Goal: Information Seeking & Learning: Learn about a topic

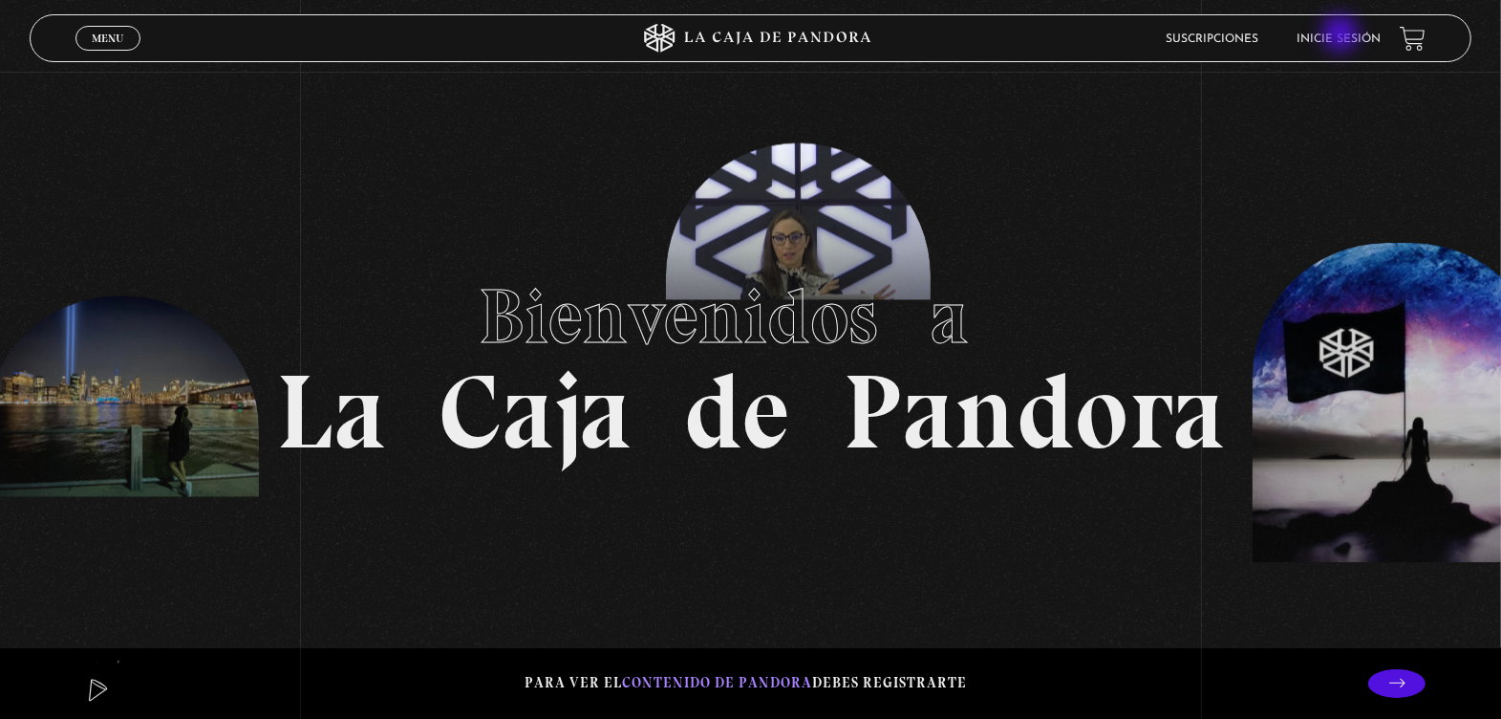
click at [1343, 35] on link "Inicie sesión" at bounding box center [1339, 38] width 84 height 11
click at [1339, 41] on link "Inicie sesión" at bounding box center [1339, 38] width 84 height 11
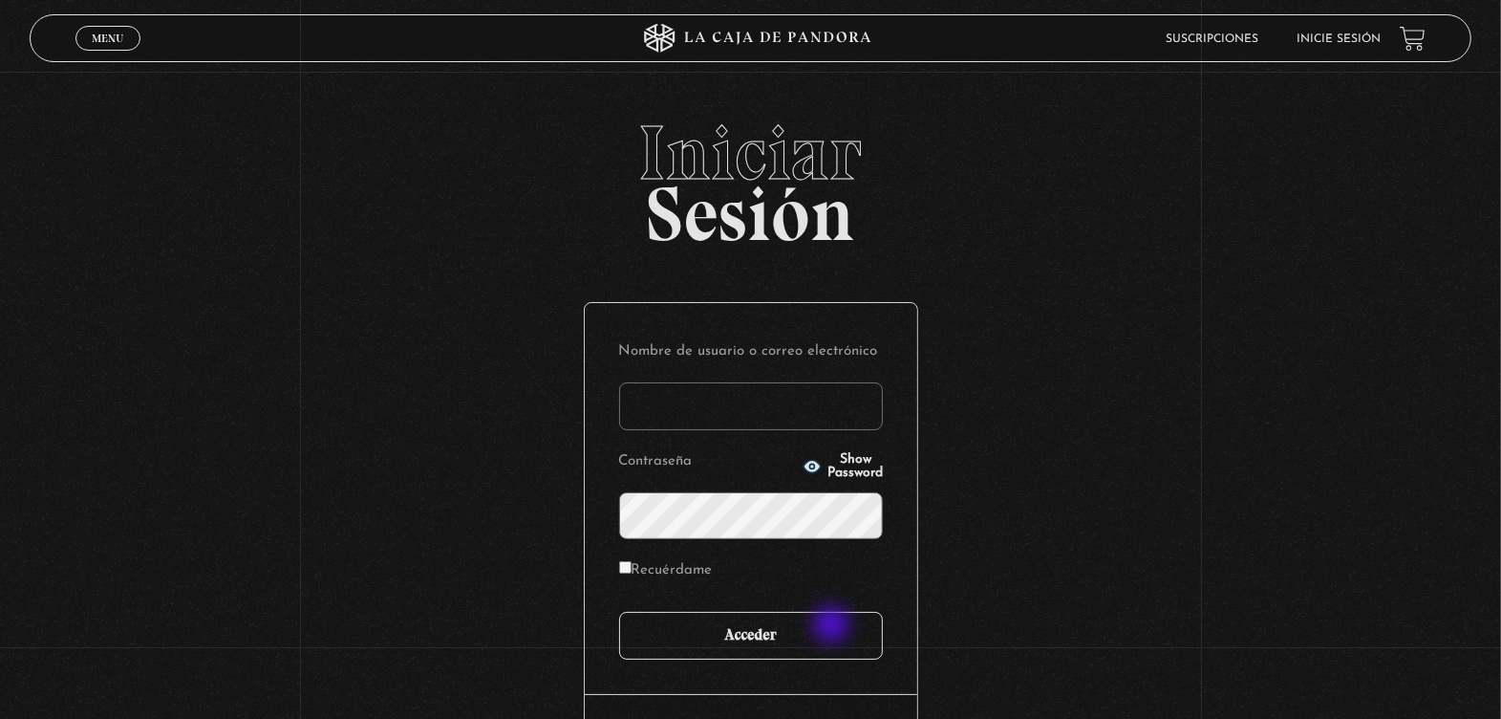
type input "marymonge189@gmail.com"
click at [828, 629] on input "Acceder" at bounding box center [751, 636] width 264 height 48
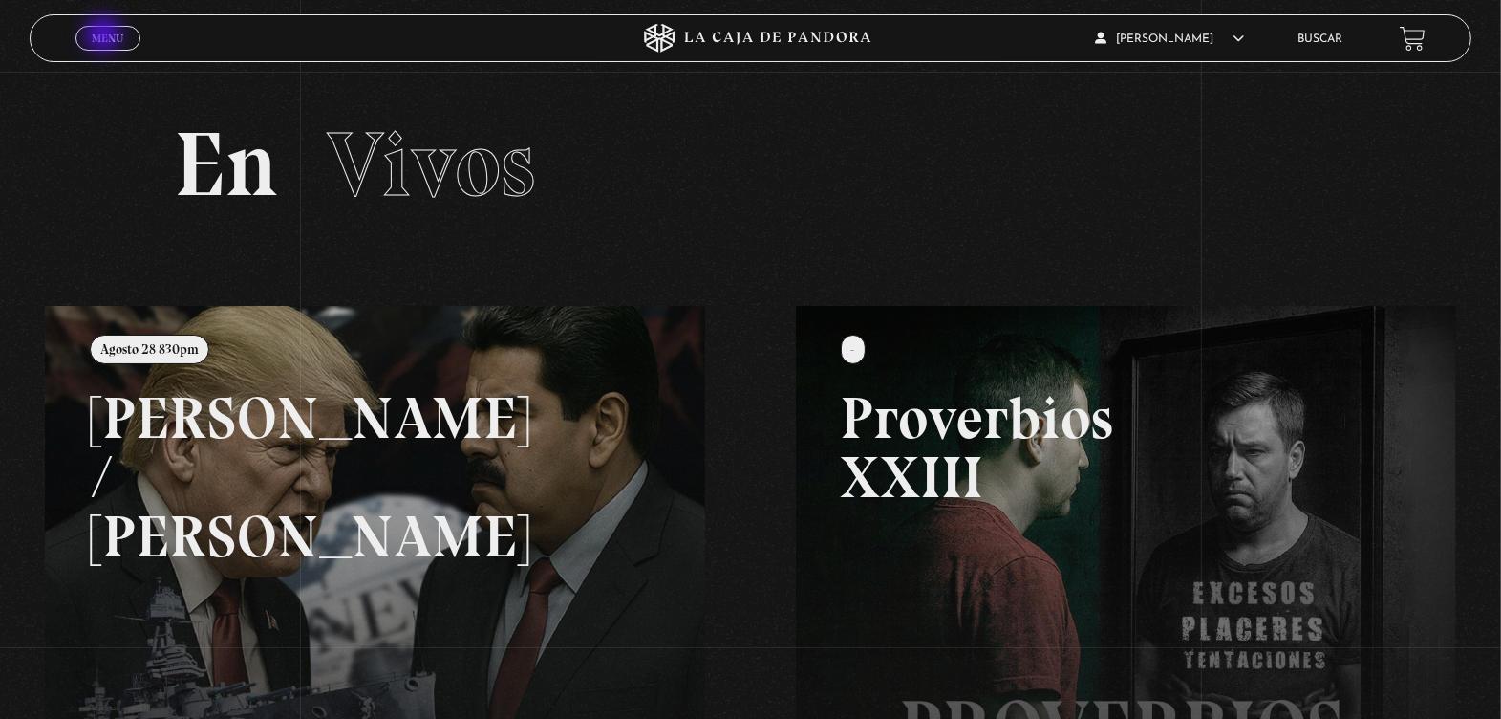
click at [105, 36] on span "Menu" at bounding box center [108, 37] width 32 height 11
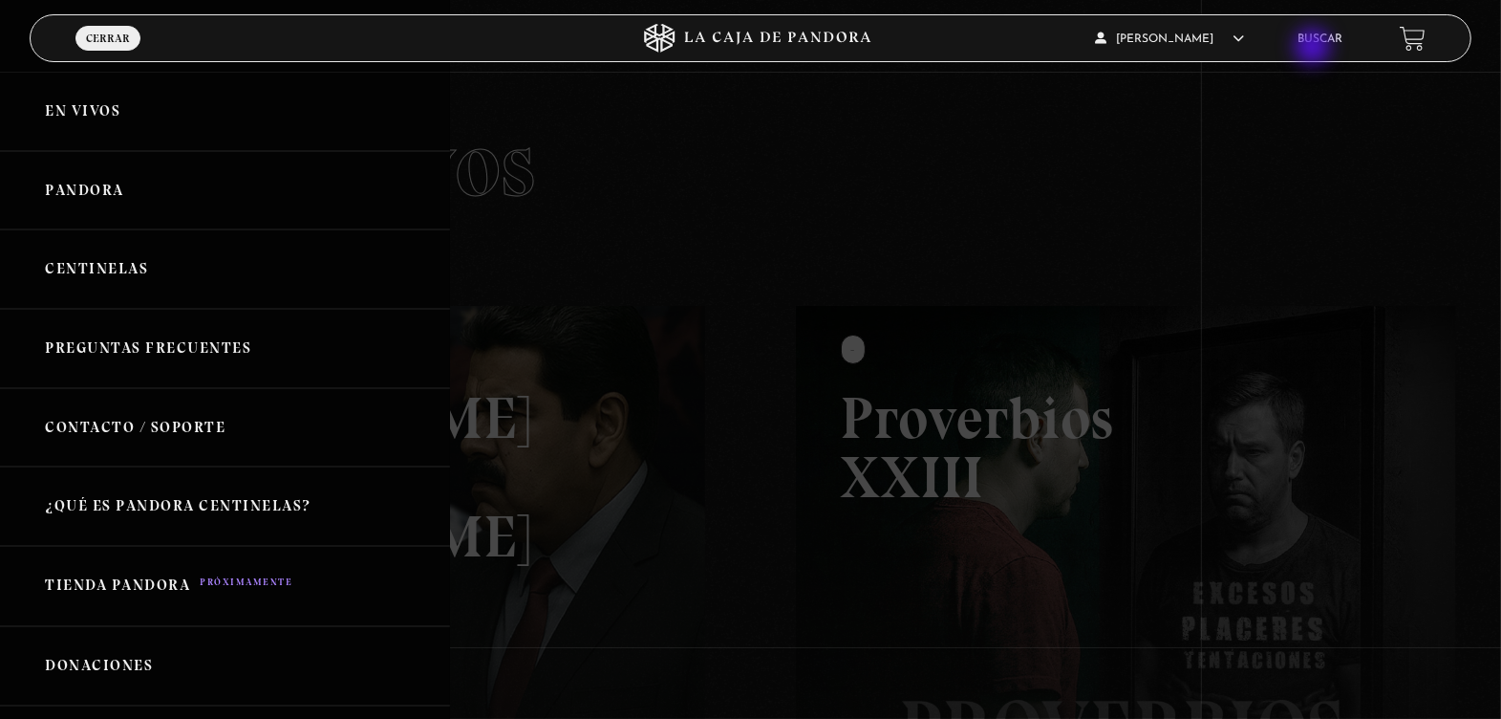
click at [1315, 49] on li "Buscar" at bounding box center [1320, 39] width 45 height 30
click at [1325, 42] on link "Buscar" at bounding box center [1320, 38] width 45 height 11
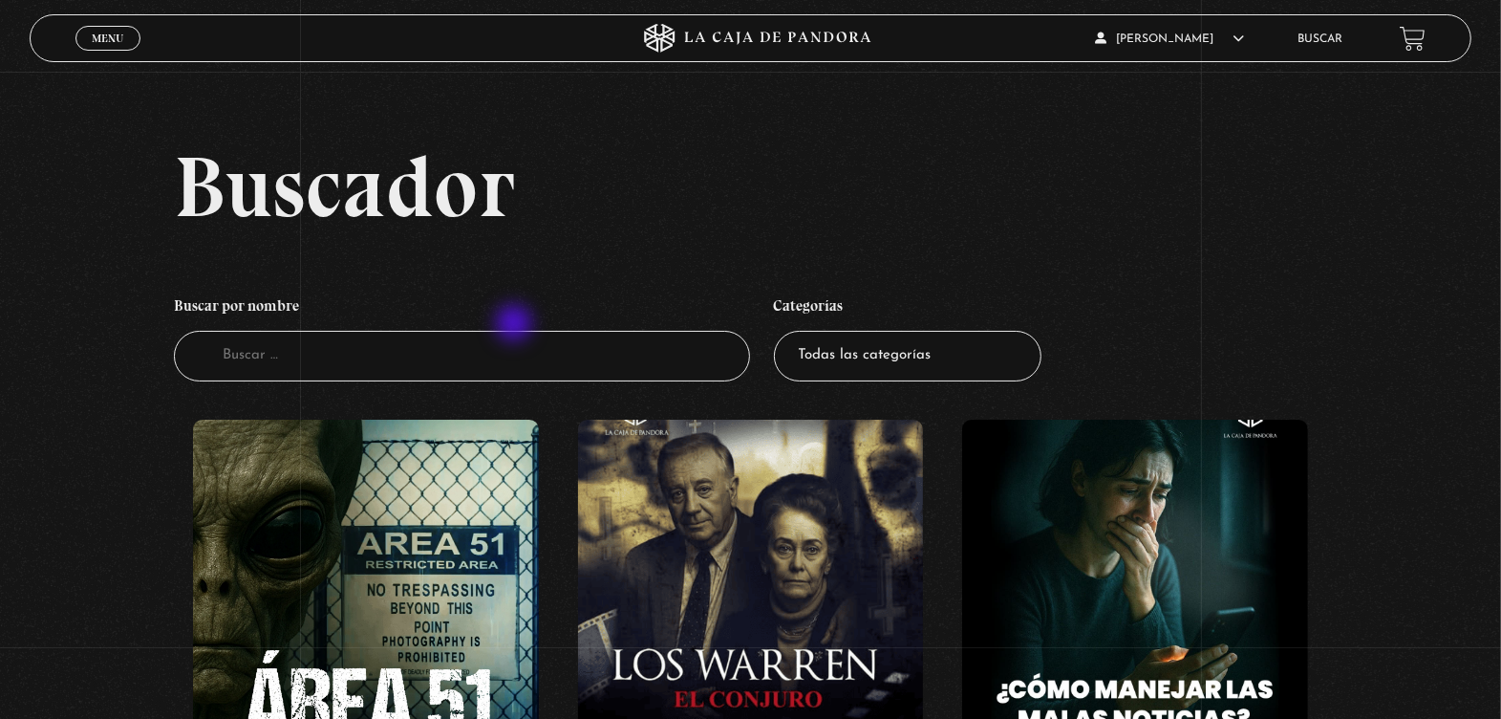
click at [516, 325] on h4 "Buscar por nombre" at bounding box center [462, 309] width 576 height 44
drag, startPoint x: 509, startPoint y: 330, endPoint x: 507, endPoint y: 356, distance: 26.9
click at [507, 356] on li "Buscar por nombre Buscador" at bounding box center [462, 333] width 576 height 113
click at [507, 356] on input "Buscador" at bounding box center [462, 356] width 576 height 51
type input "para"
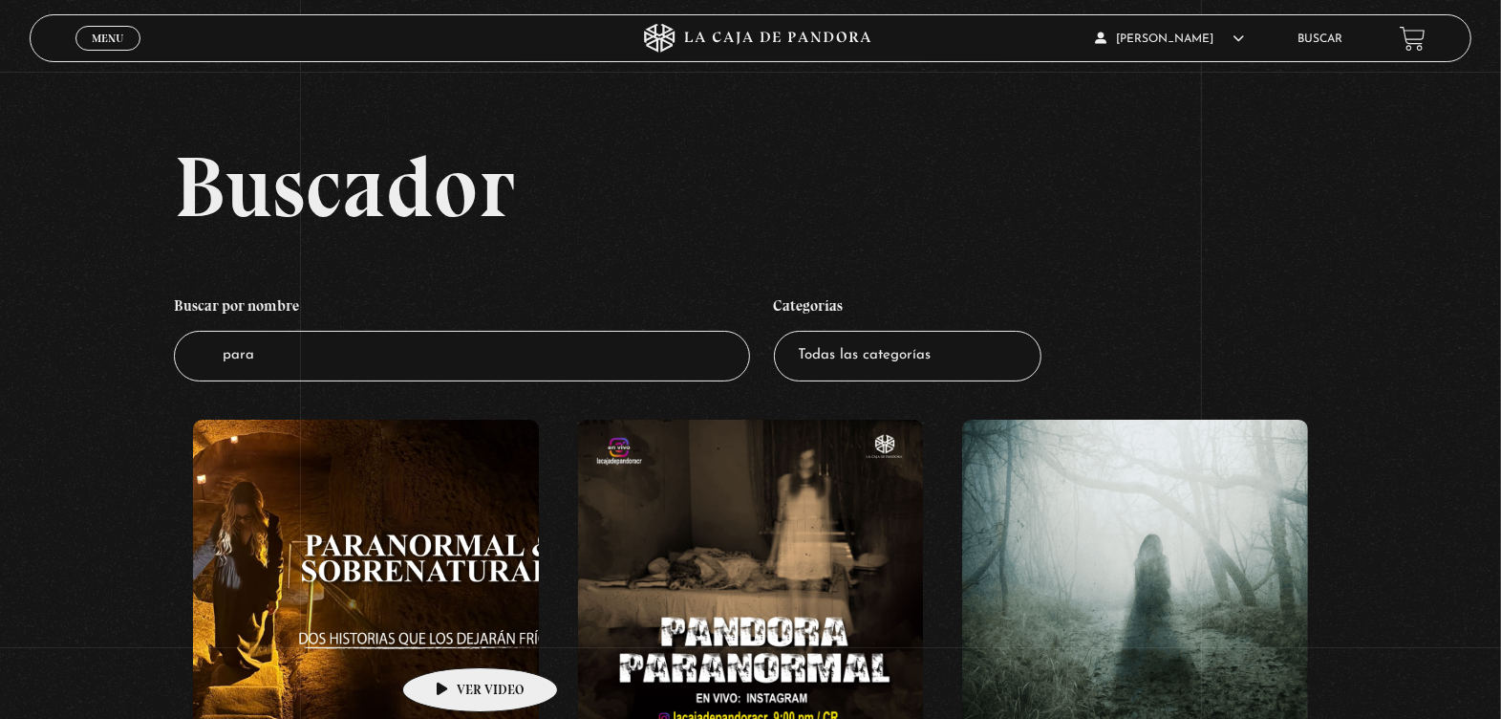
click at [450, 638] on figure at bounding box center [366, 592] width 346 height 344
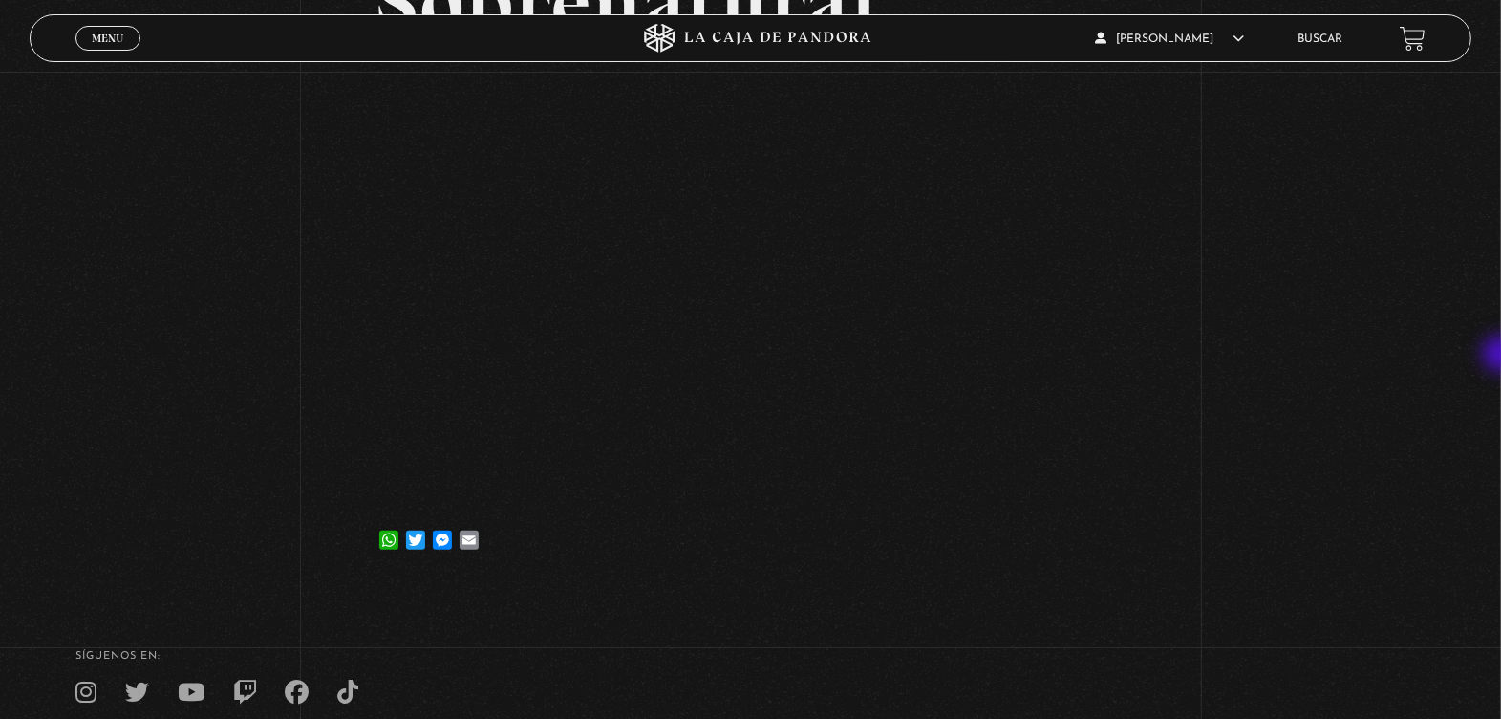
scroll to position [309, 0]
click at [356, 357] on div "Volver 10 junio, 2025 Paranormal & Sobrenatural WhatsApp Twitter Messenger Email" at bounding box center [750, 175] width 1501 height 824
click at [125, 46] on link "Menu Cerrar" at bounding box center [108, 38] width 65 height 25
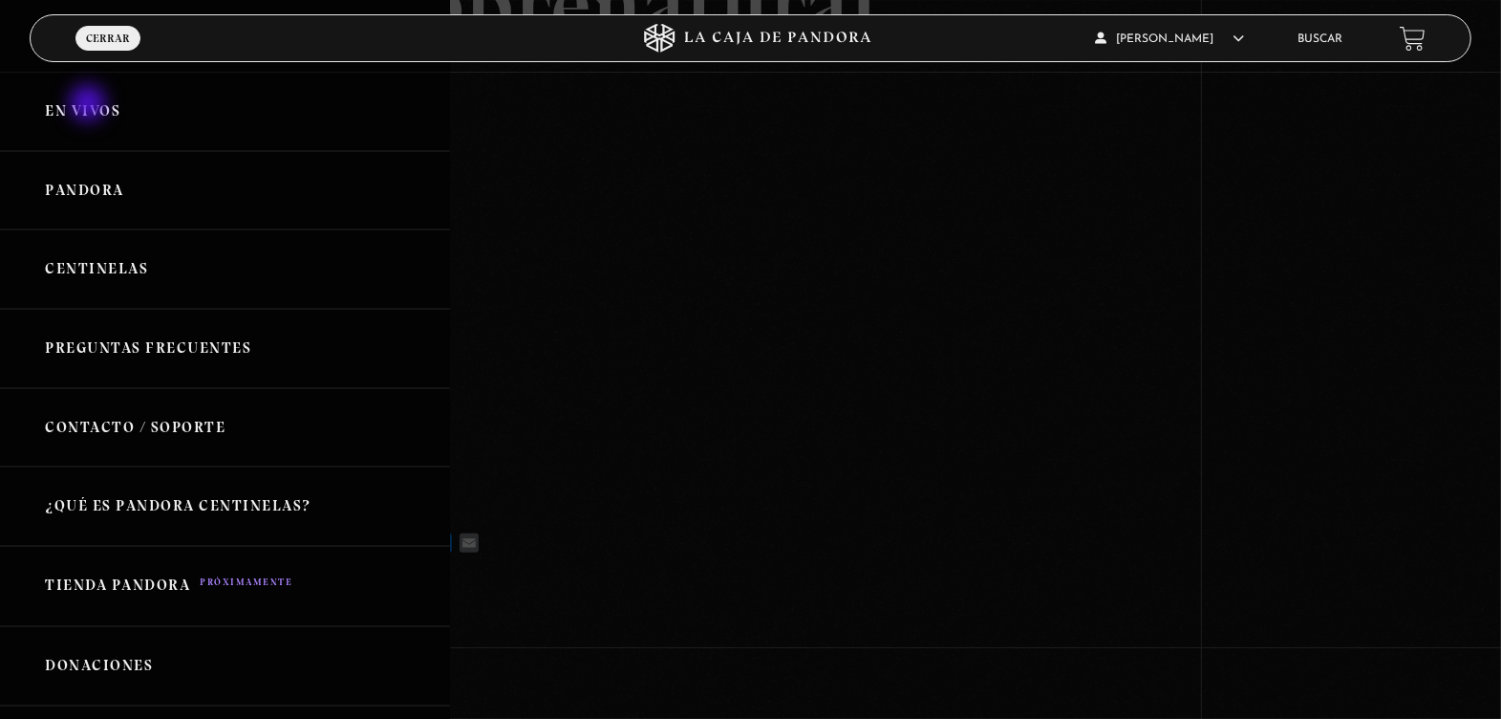
click at [90, 105] on link "En vivos" at bounding box center [225, 111] width 450 height 79
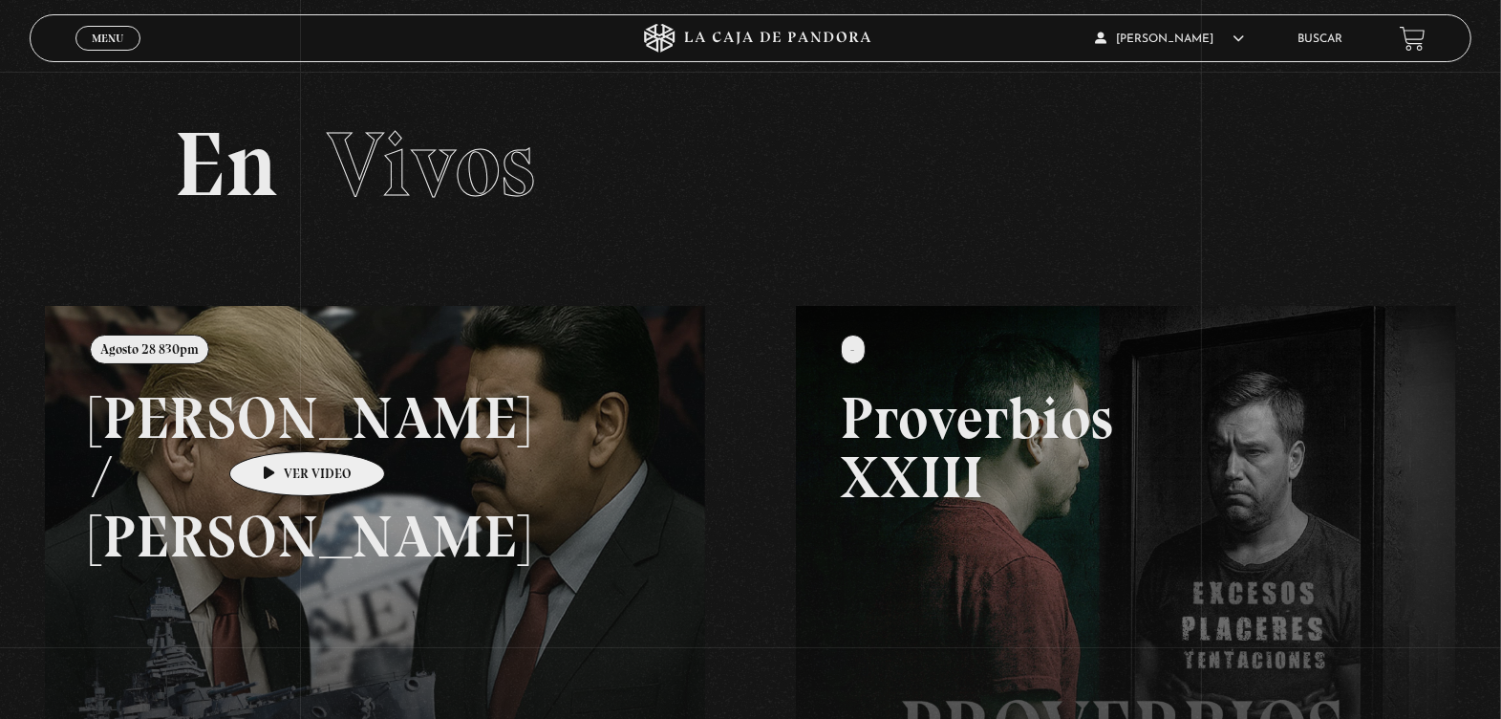
click at [277, 422] on link at bounding box center [795, 665] width 1501 height 719
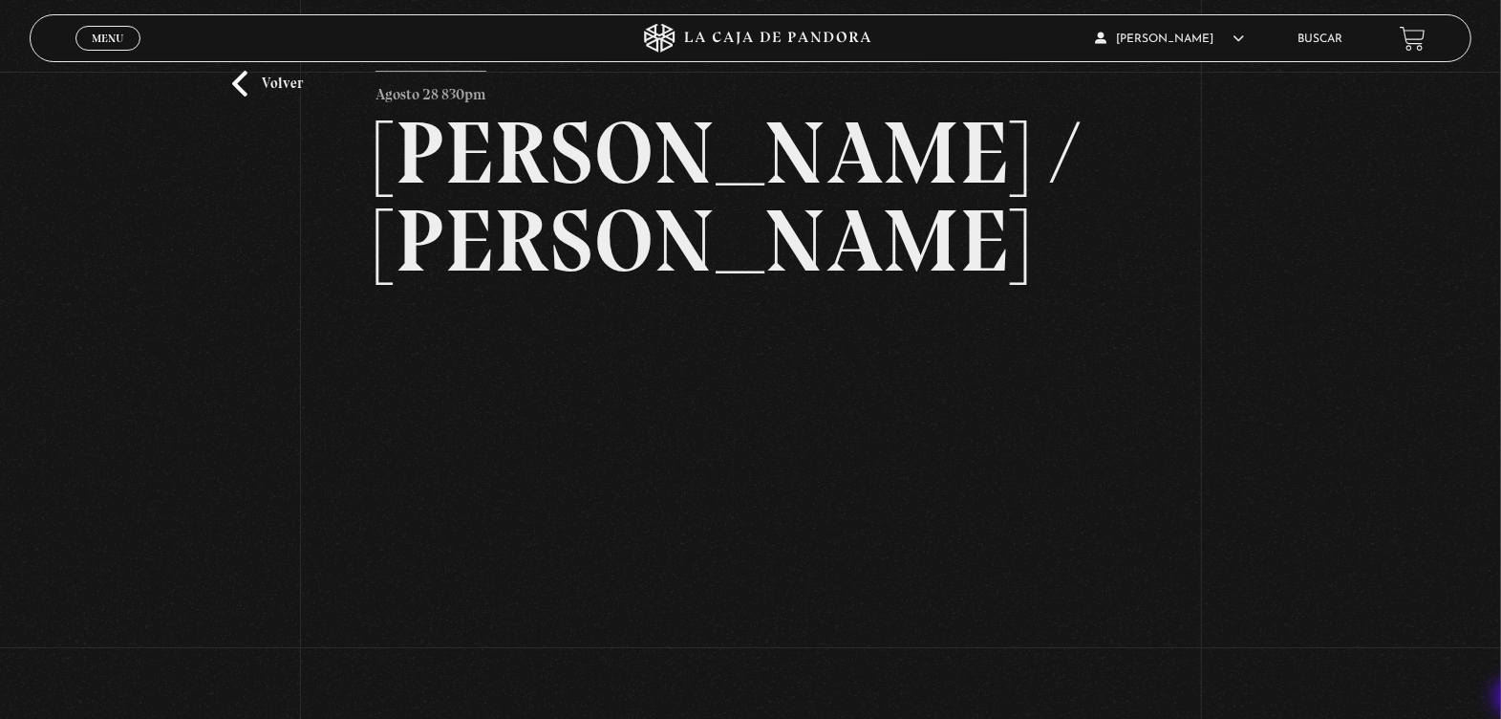
scroll to position [96, 0]
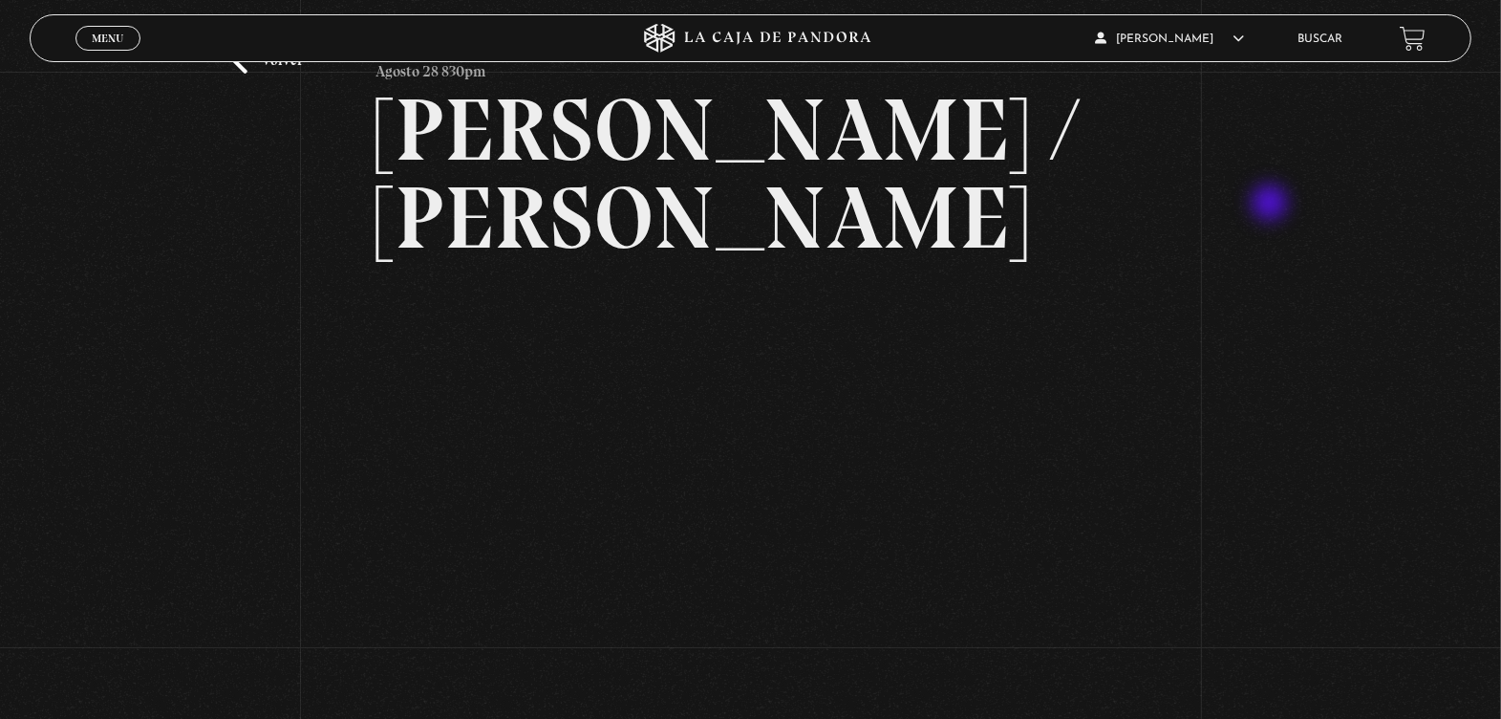
click at [1276, 192] on div "Volver Agosto 28 830pm Trump / Maduro" at bounding box center [750, 363] width 1501 height 774
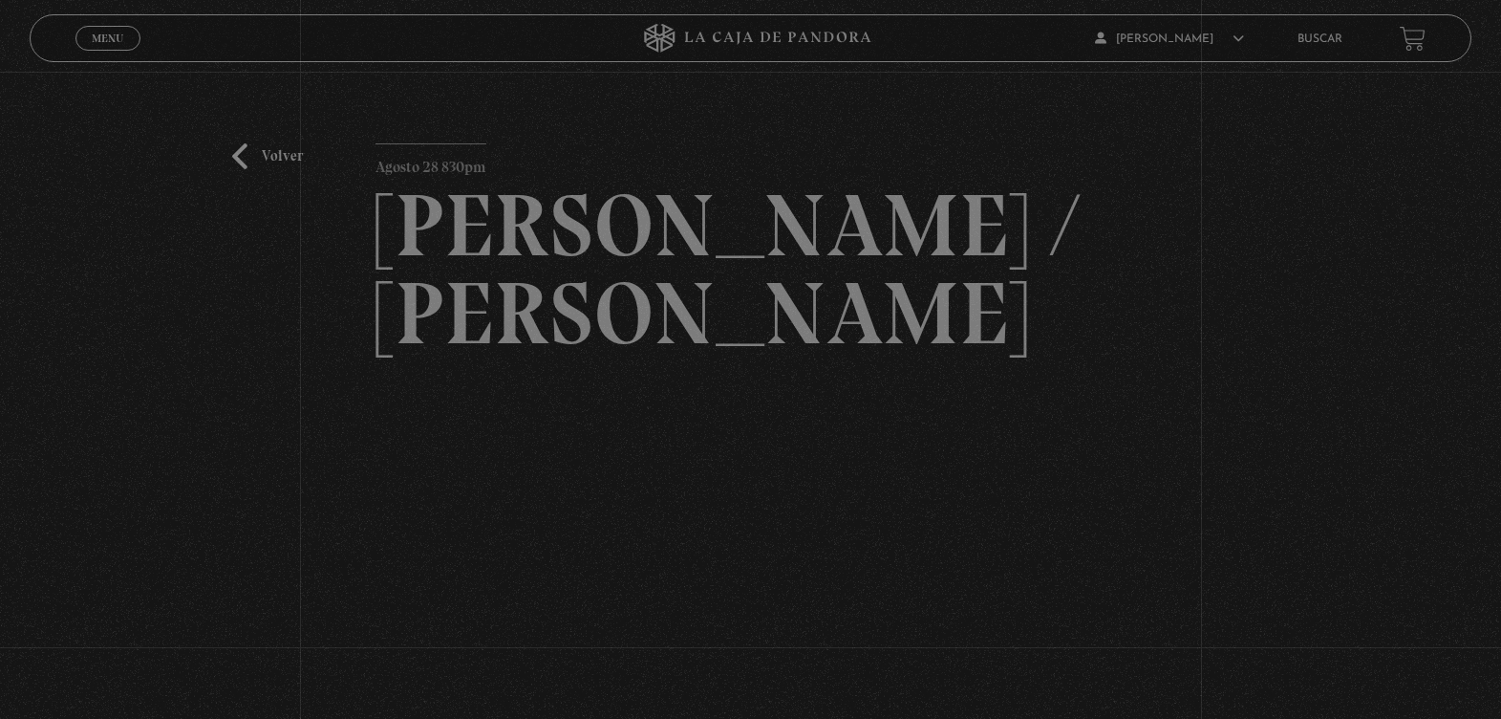
scroll to position [96, 0]
